Goal: Find specific page/section: Find specific page/section

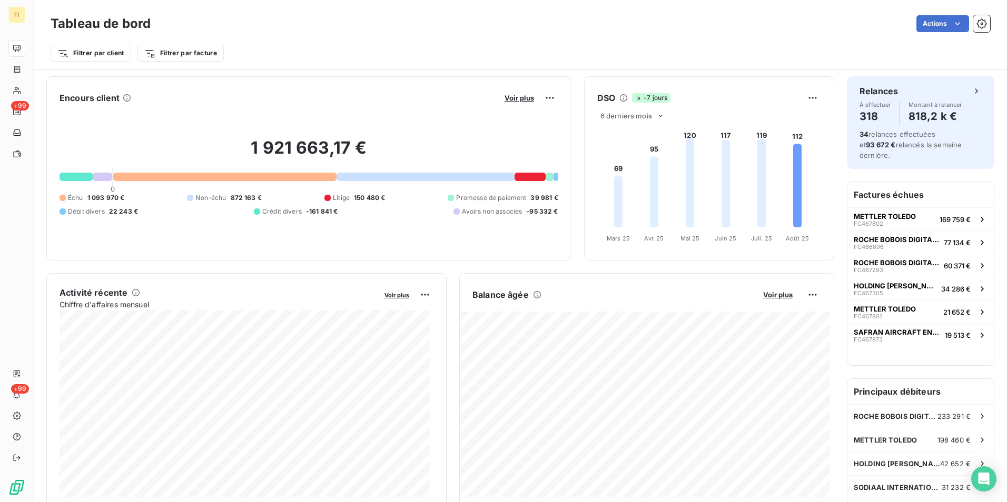
scroll to position [524, 0]
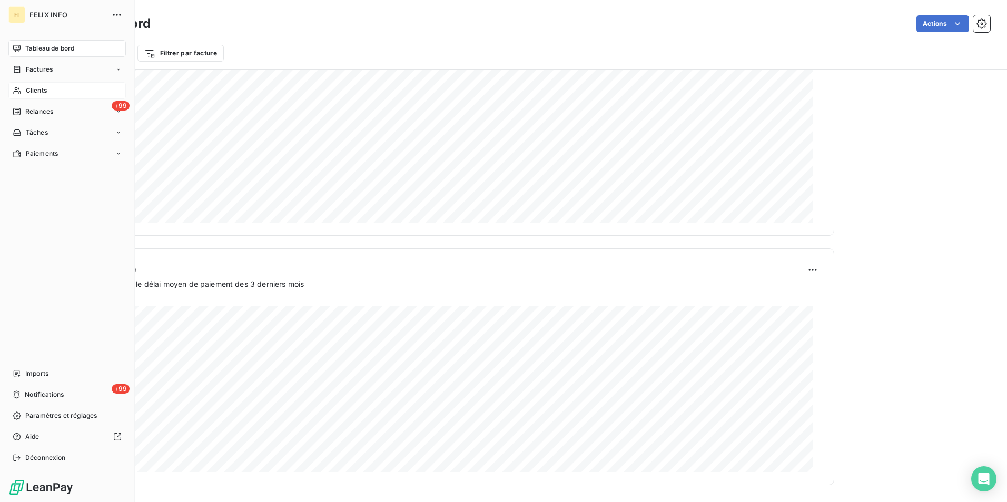
drag, startPoint x: 29, startPoint y: 91, endPoint x: 85, endPoint y: 91, distance: 55.8
click at [29, 91] on span "Clients" at bounding box center [36, 90] width 21 height 9
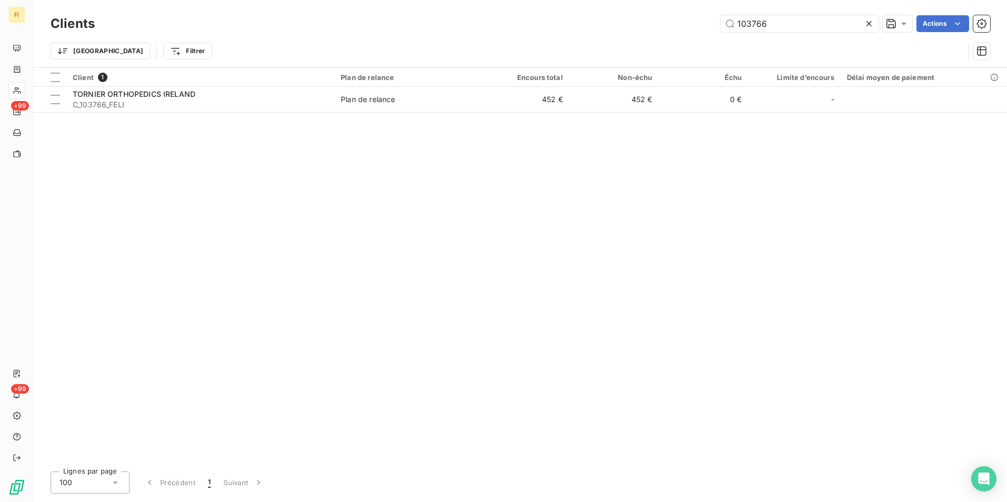
drag, startPoint x: 789, startPoint y: 28, endPoint x: 706, endPoint y: 25, distance: 83.2
click at [710, 25] on div "103766 Actions" at bounding box center [548, 23] width 882 height 17
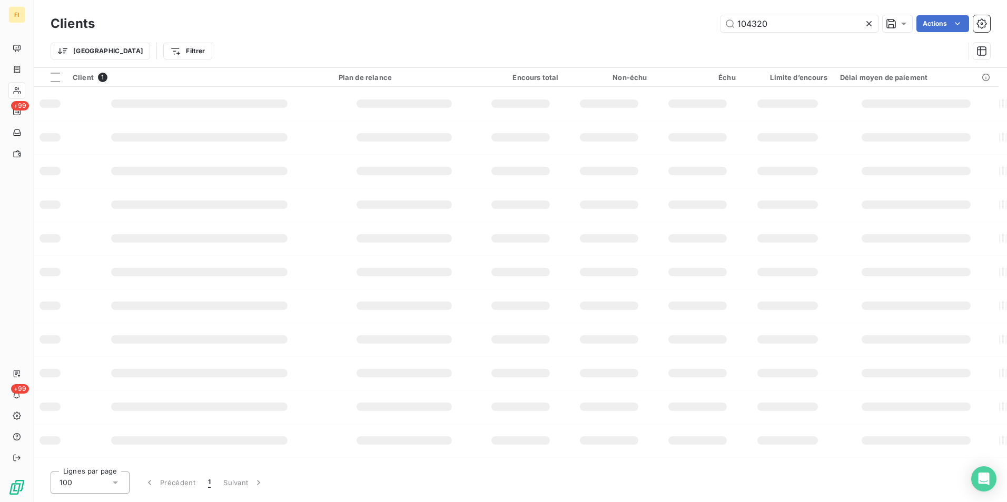
type input "104320"
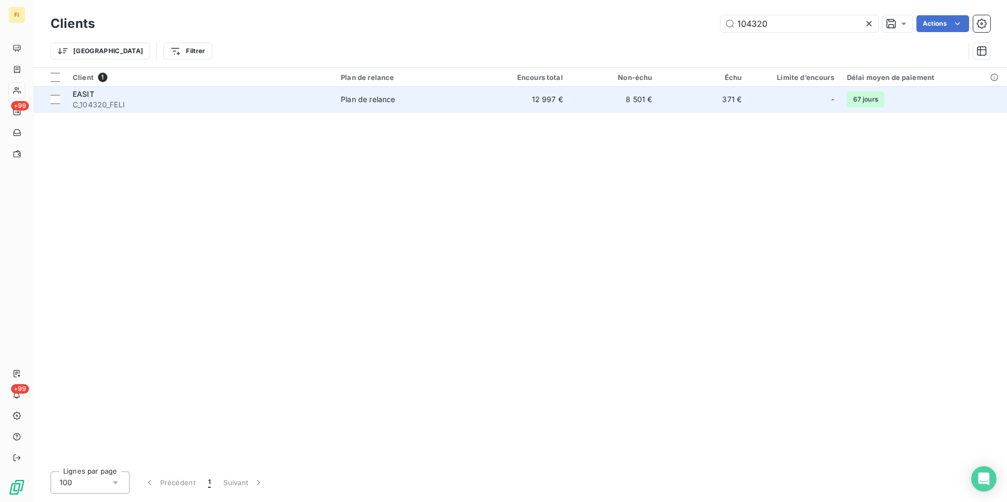
click at [544, 103] on td "12 997 €" at bounding box center [524, 99] width 89 height 25
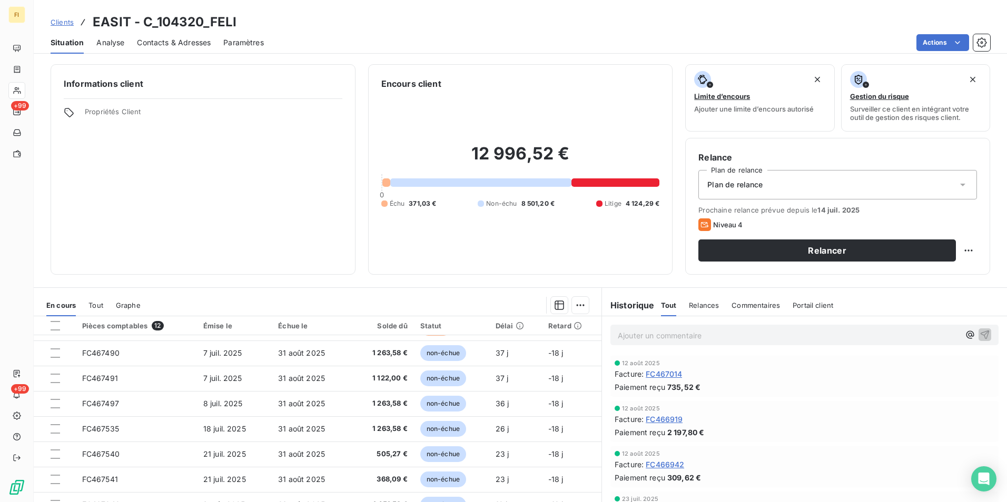
scroll to position [105, 0]
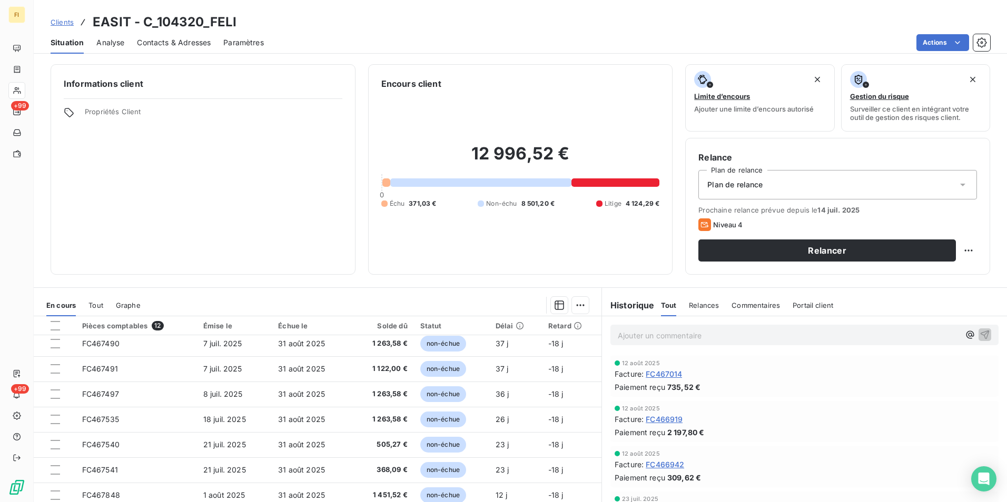
click at [70, 22] on span "Clients" at bounding box center [62, 22] width 23 height 8
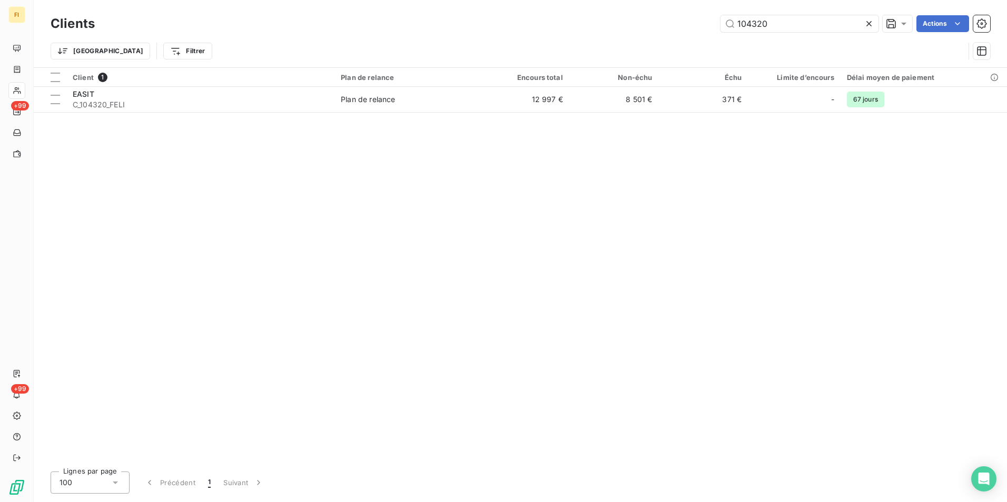
drag, startPoint x: 765, startPoint y: 25, endPoint x: 589, endPoint y: 24, distance: 176.4
click at [602, 25] on div "104320 Actions" at bounding box center [548, 23] width 882 height 17
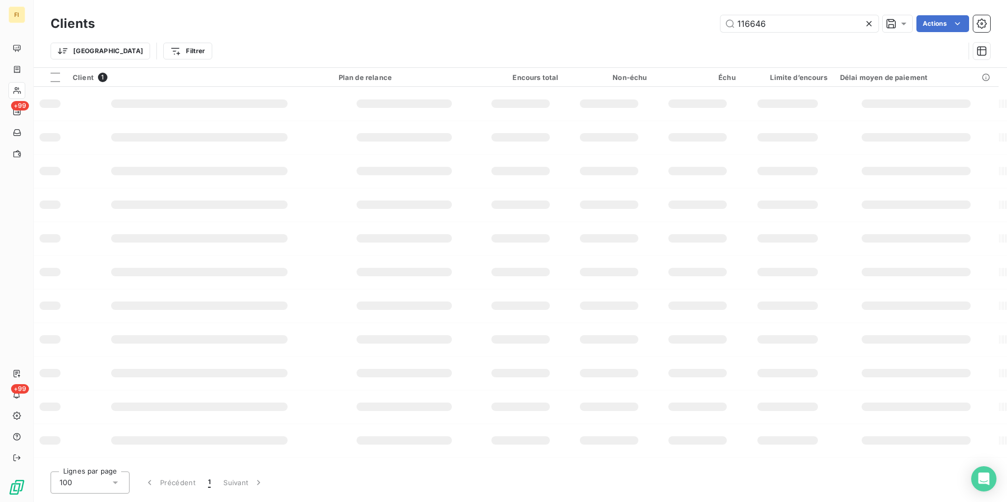
type input "116646"
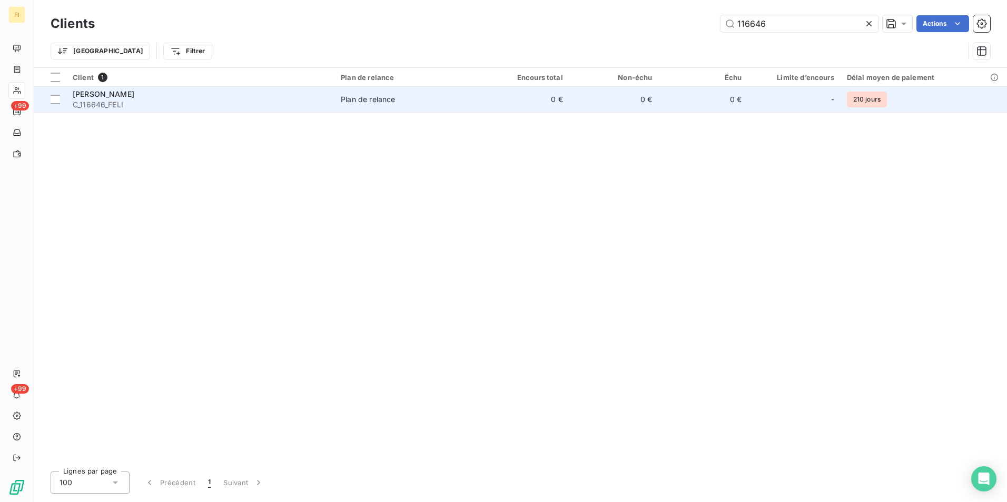
click at [364, 102] on div "Plan de relance" at bounding box center [368, 99] width 54 height 11
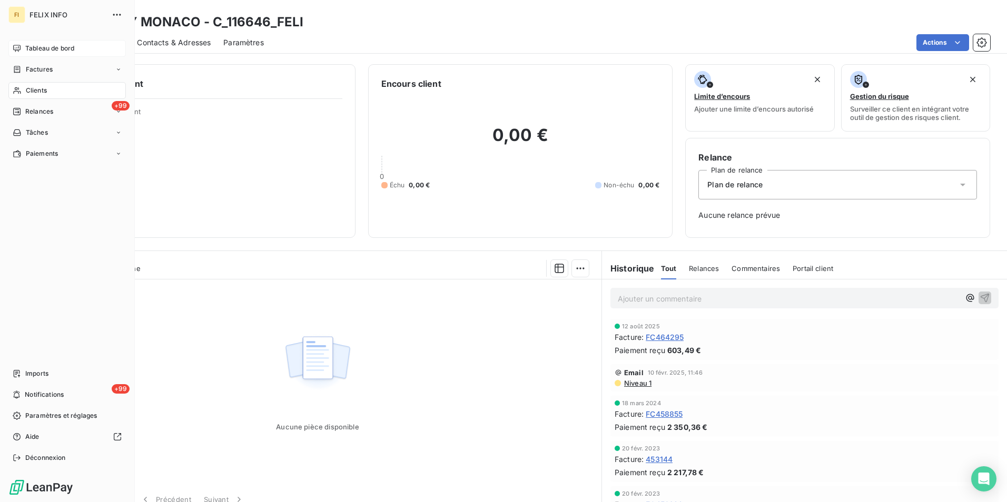
click at [35, 52] on span "Tableau de bord" at bounding box center [49, 48] width 49 height 9
